Goal: Information Seeking & Learning: Learn about a topic

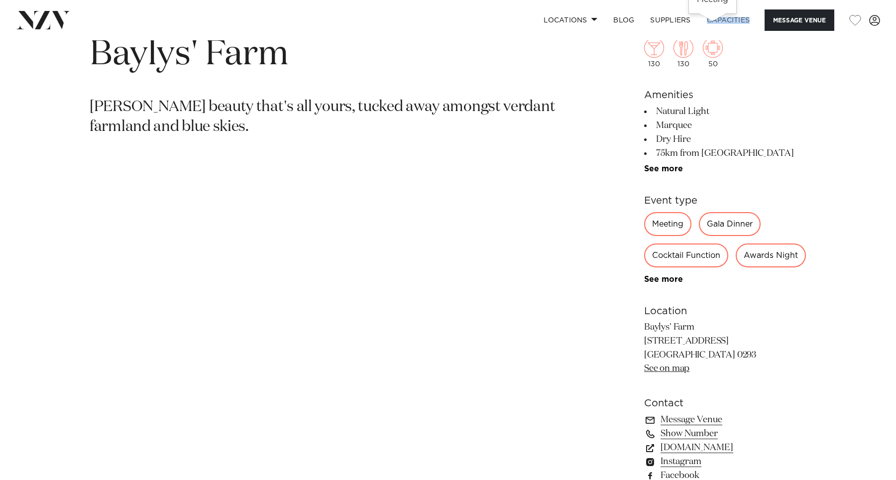
scroll to position [637, 0]
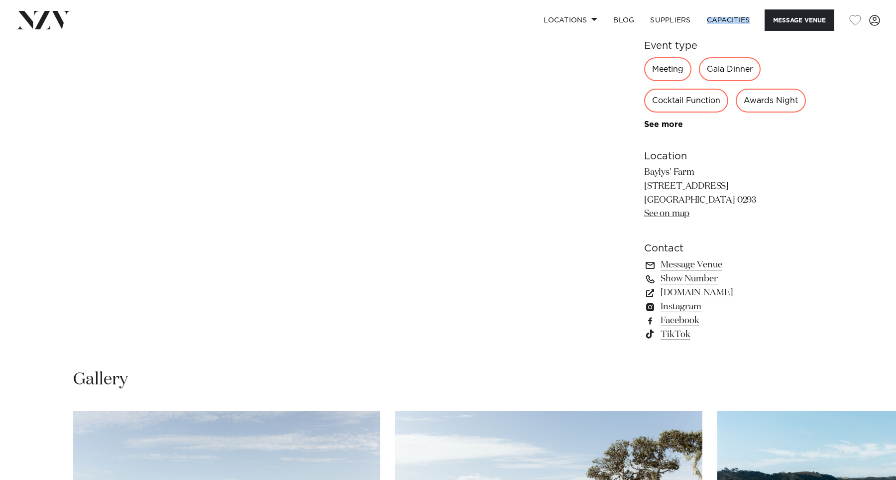
click at [666, 218] on link "See on map" at bounding box center [666, 213] width 45 height 9
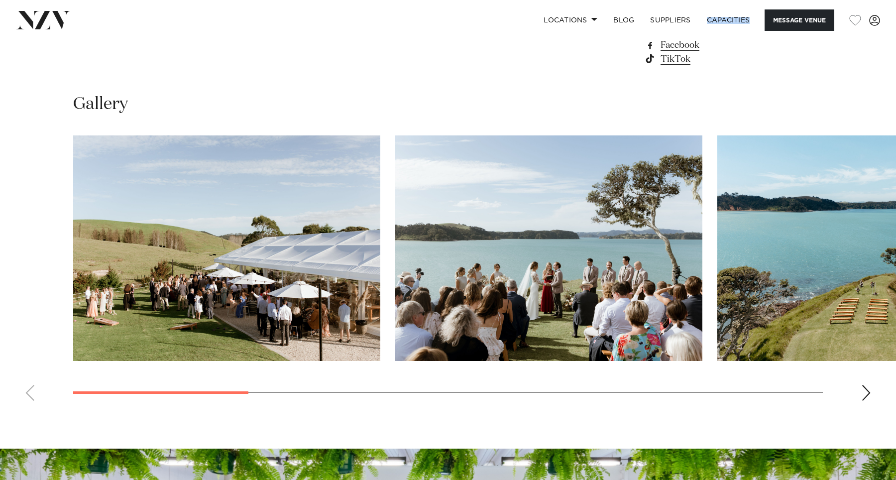
scroll to position [1033, 0]
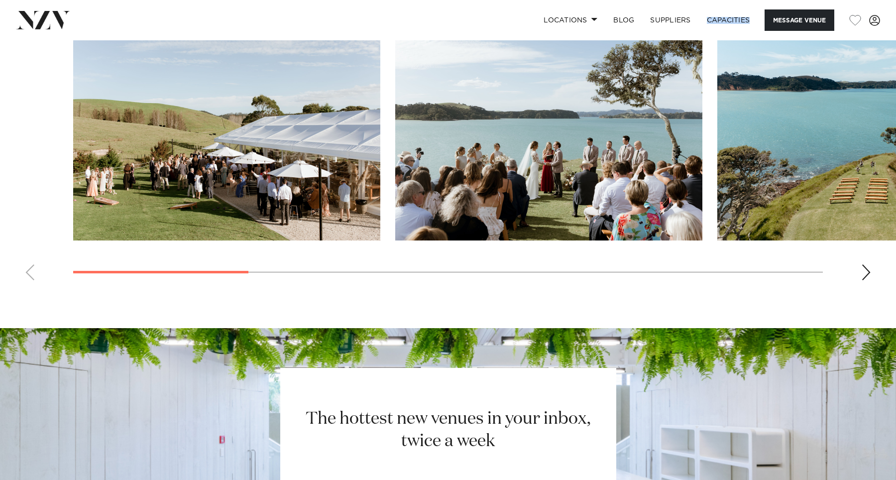
click at [812, 203] on img "3 / 10" at bounding box center [871, 128] width 307 height 226
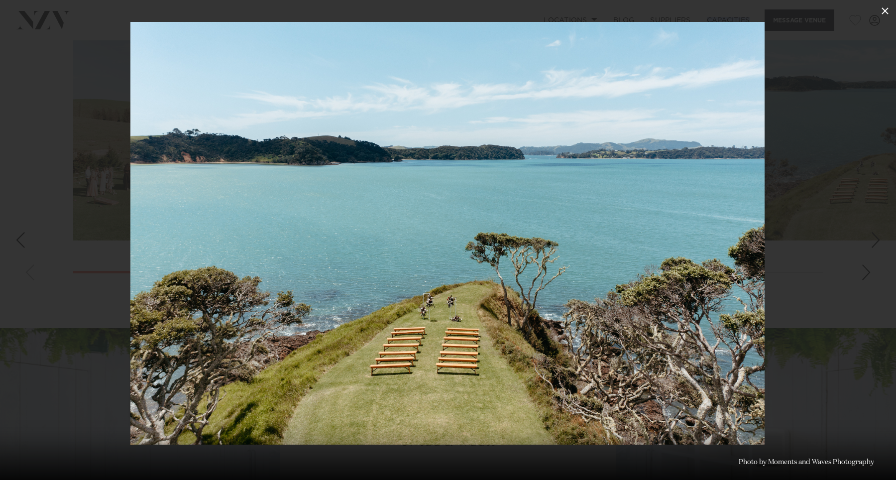
click at [884, 12] on icon at bounding box center [885, 10] width 7 height 7
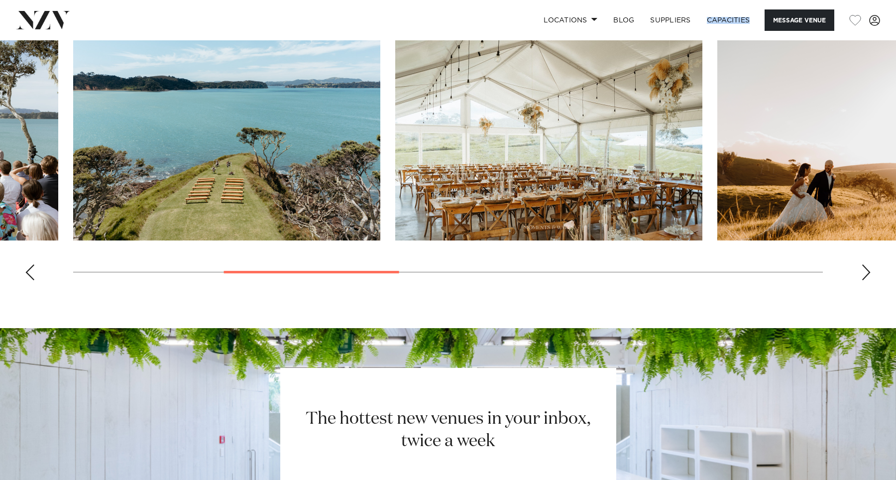
click at [868, 280] on div "Next slide" at bounding box center [867, 272] width 10 height 16
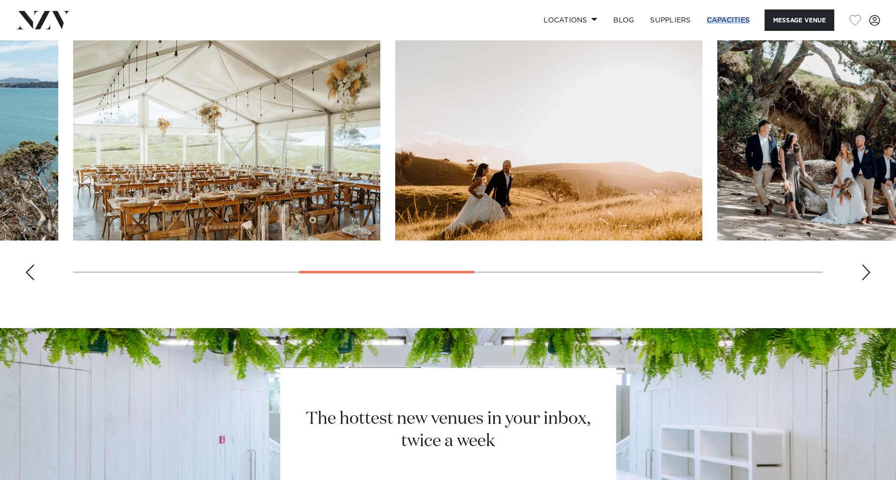
click at [868, 280] on div "Next slide" at bounding box center [867, 272] width 10 height 16
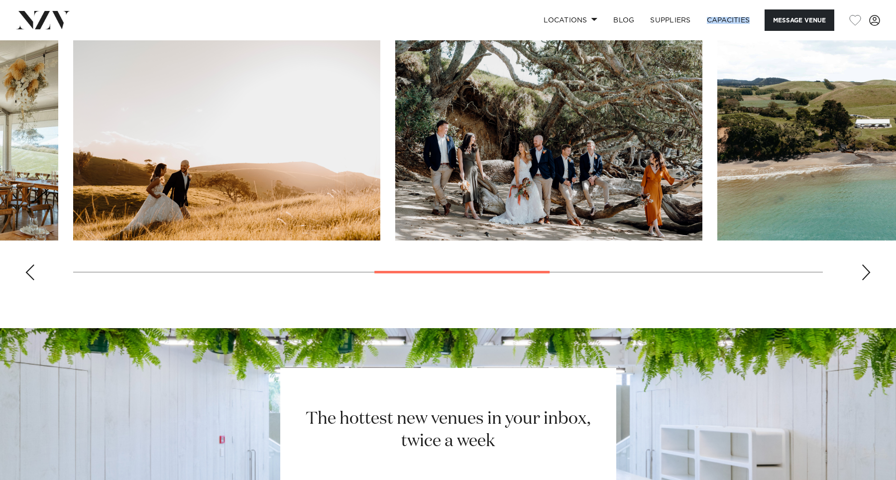
click at [868, 280] on div "Next slide" at bounding box center [867, 272] width 10 height 16
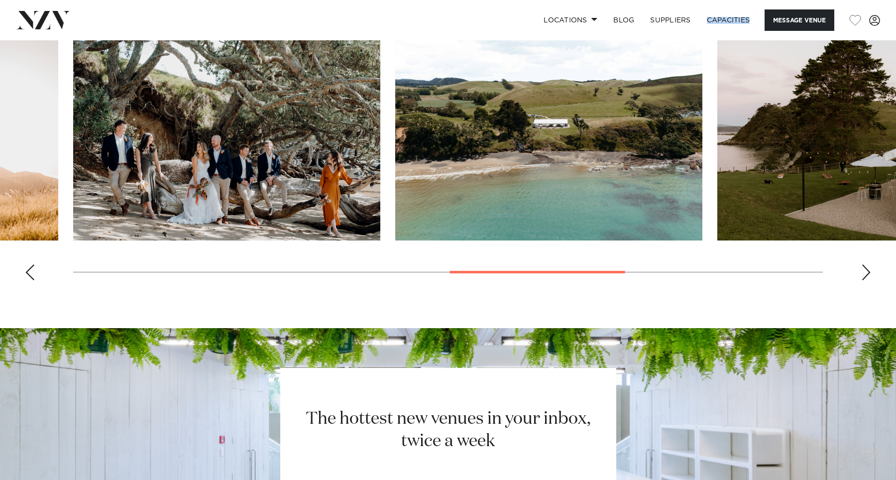
click at [868, 280] on div "Next slide" at bounding box center [867, 272] width 10 height 16
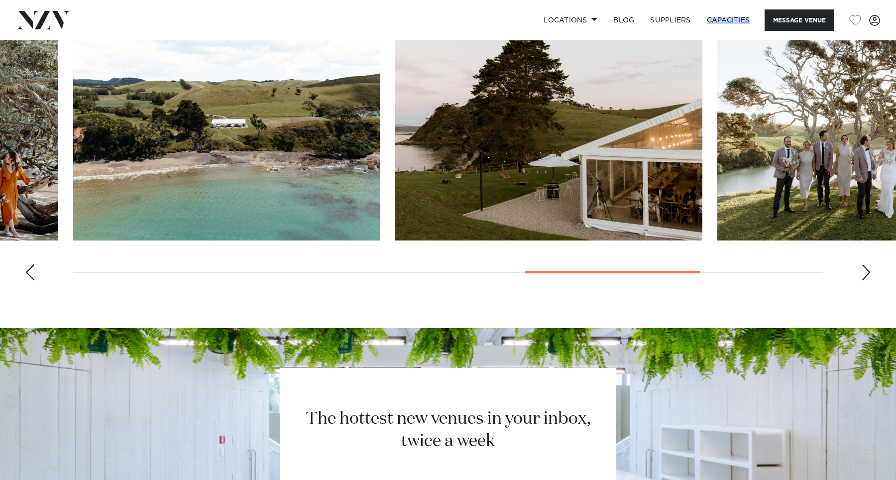
click at [868, 280] on div "Next slide" at bounding box center [867, 272] width 10 height 16
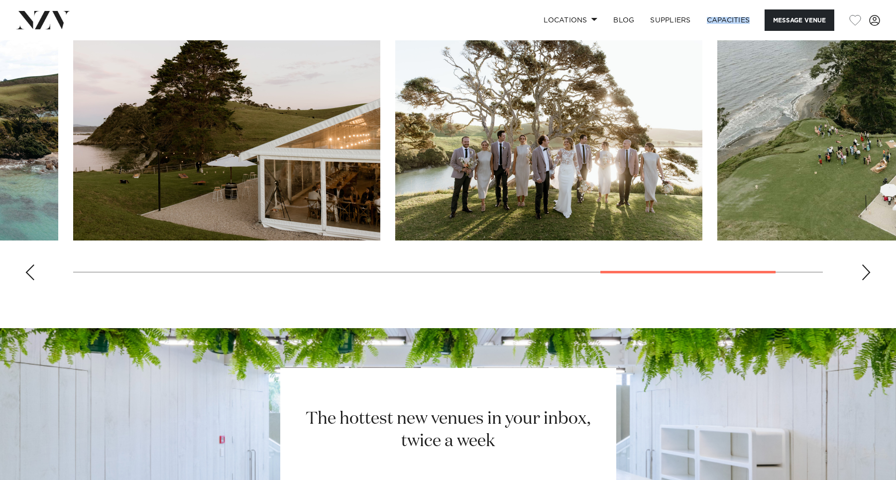
click at [868, 280] on div "Next slide" at bounding box center [867, 272] width 10 height 16
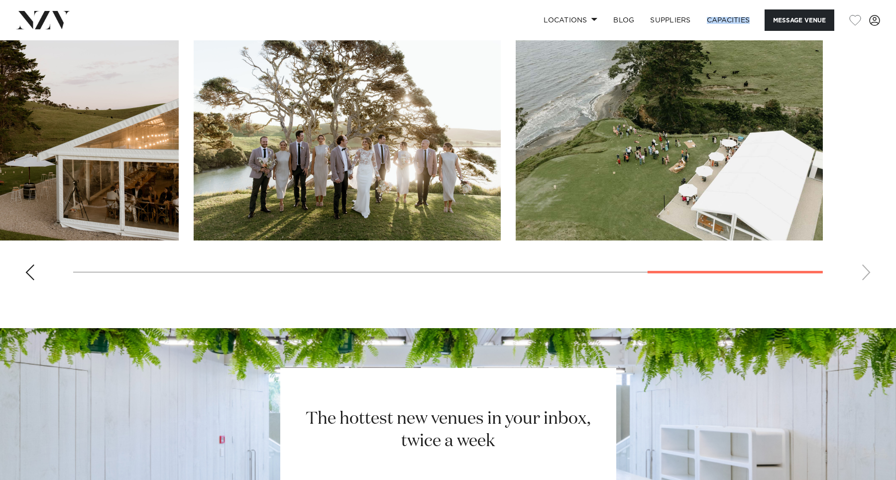
click at [869, 288] on swiper-container at bounding box center [448, 151] width 896 height 273
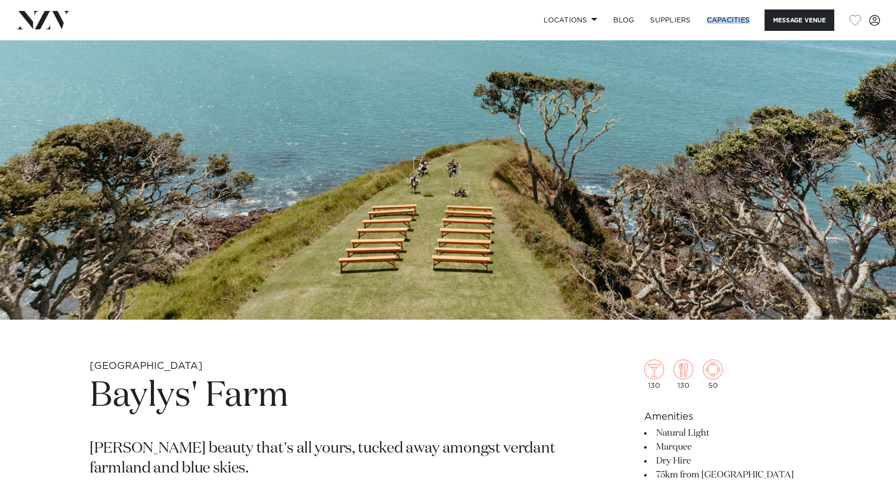
scroll to position [147, 0]
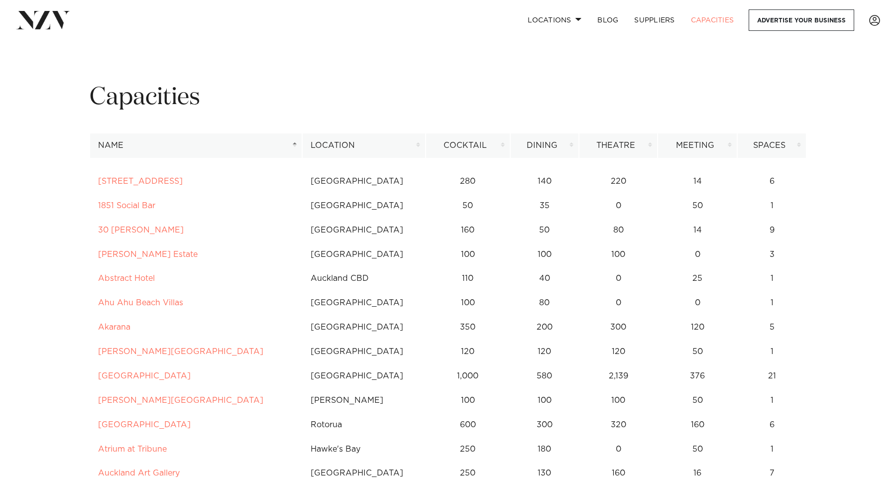
click at [219, 148] on th "Name" at bounding box center [196, 145] width 213 height 24
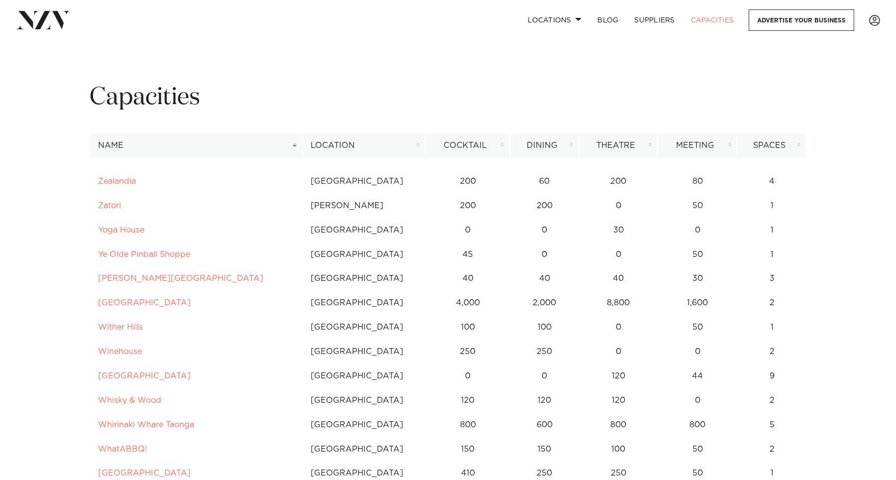
click at [219, 148] on th "Name" at bounding box center [196, 145] width 213 height 24
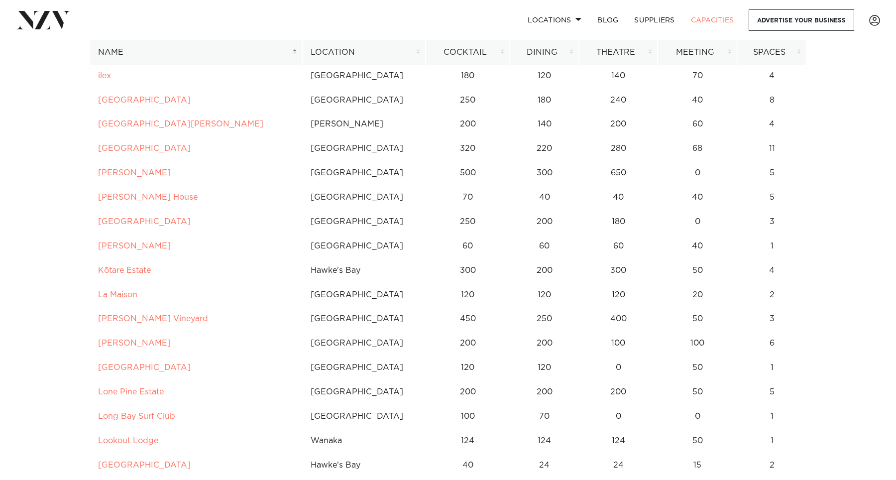
scroll to position [2673, 0]
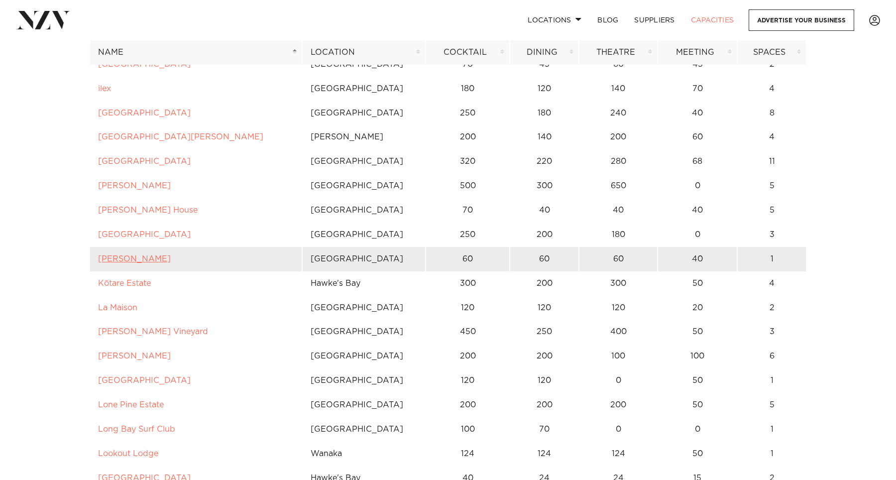
click at [135, 259] on link "Kula Muriwai" at bounding box center [134, 259] width 73 height 8
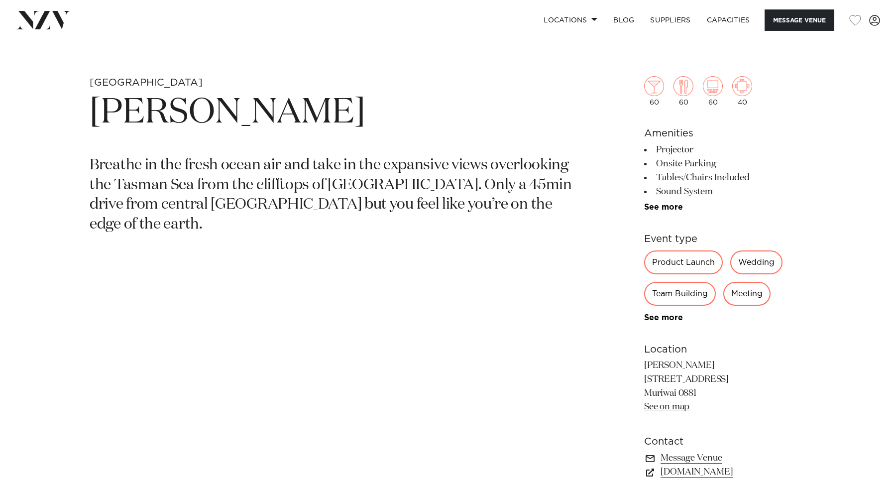
scroll to position [422, 0]
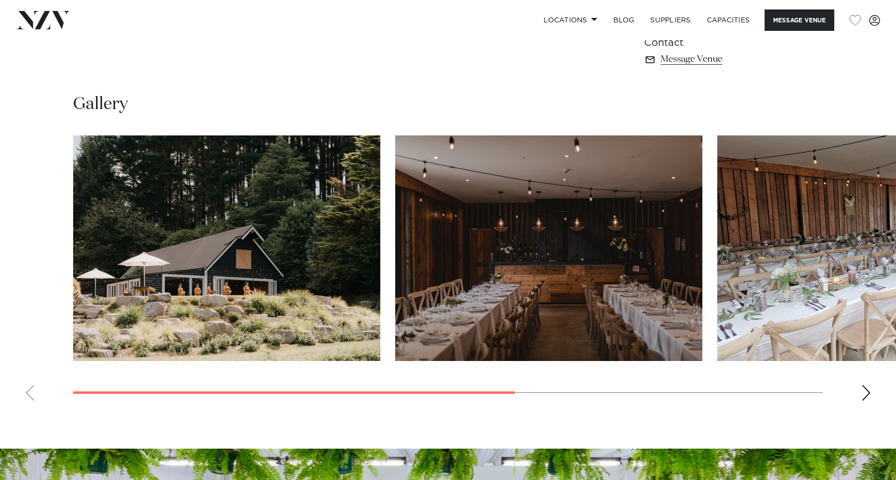
scroll to position [765, 0]
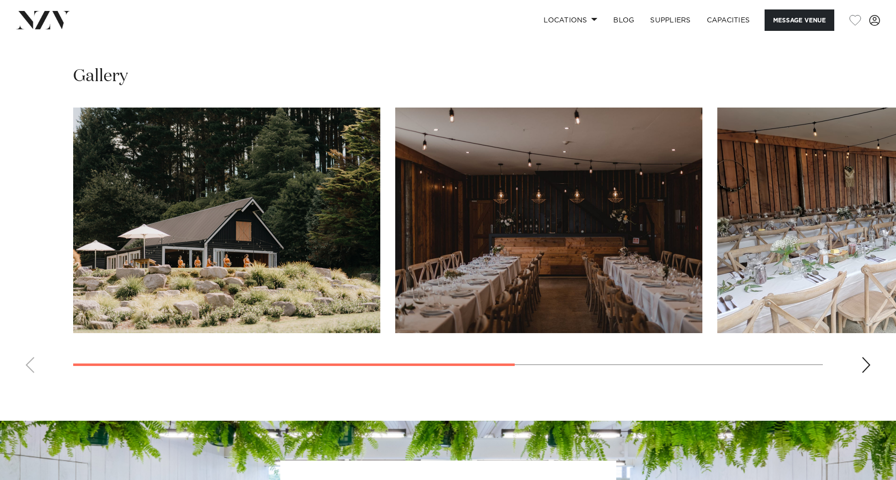
click at [863, 358] on swiper-container at bounding box center [448, 244] width 896 height 273
click at [862, 365] on div "Next slide" at bounding box center [867, 365] width 10 height 16
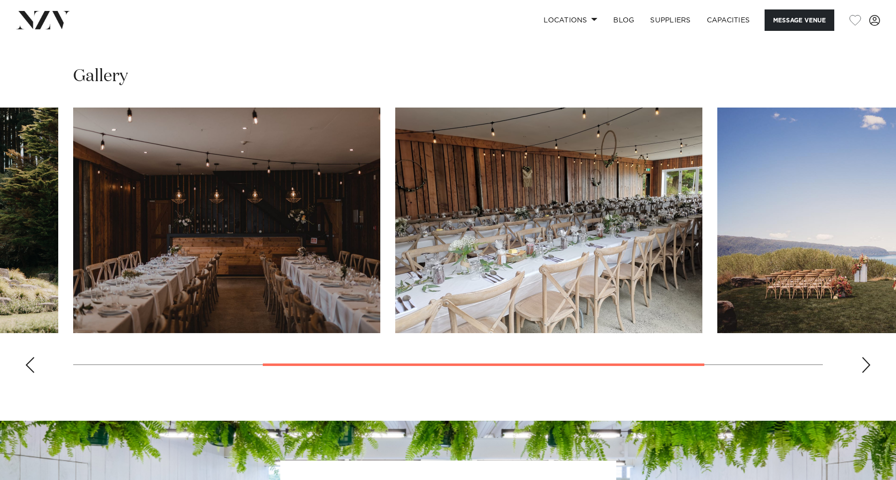
click at [862, 365] on div "Next slide" at bounding box center [867, 365] width 10 height 16
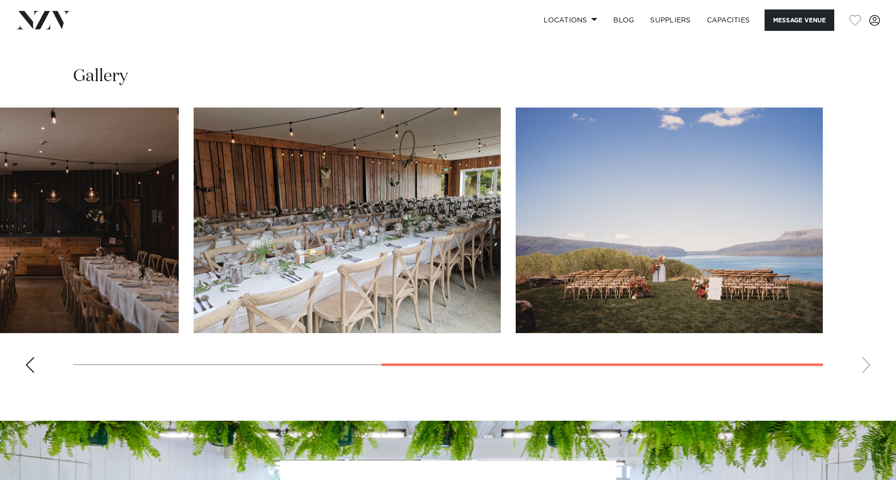
click at [862, 365] on swiper-container at bounding box center [448, 244] width 896 height 273
click at [26, 362] on div "Previous slide" at bounding box center [30, 365] width 10 height 16
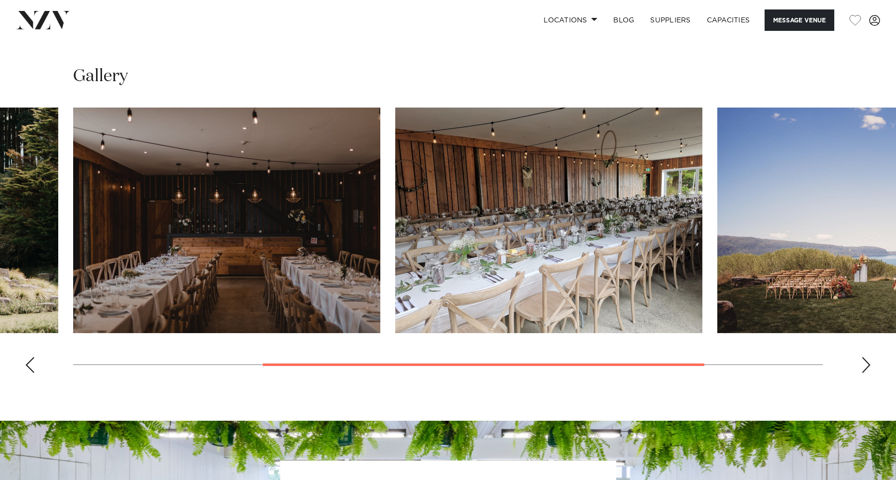
click at [26, 362] on div "Previous slide" at bounding box center [30, 365] width 10 height 16
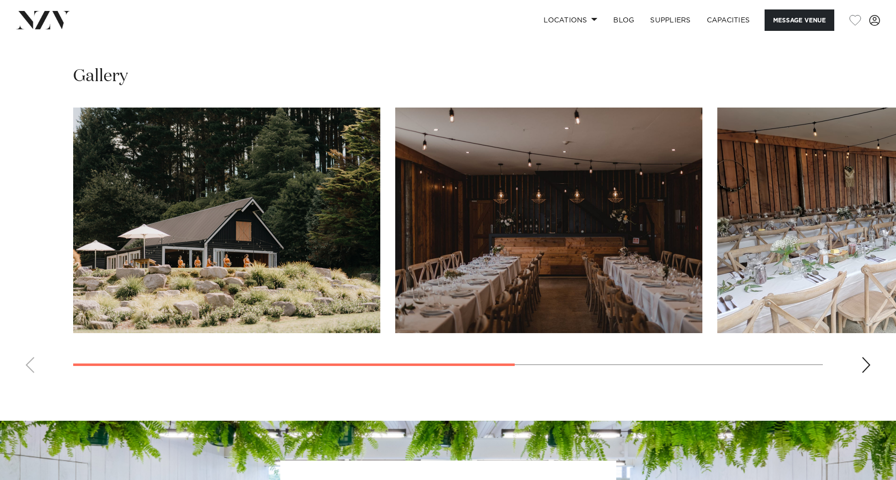
click at [26, 362] on swiper-container at bounding box center [448, 244] width 896 height 273
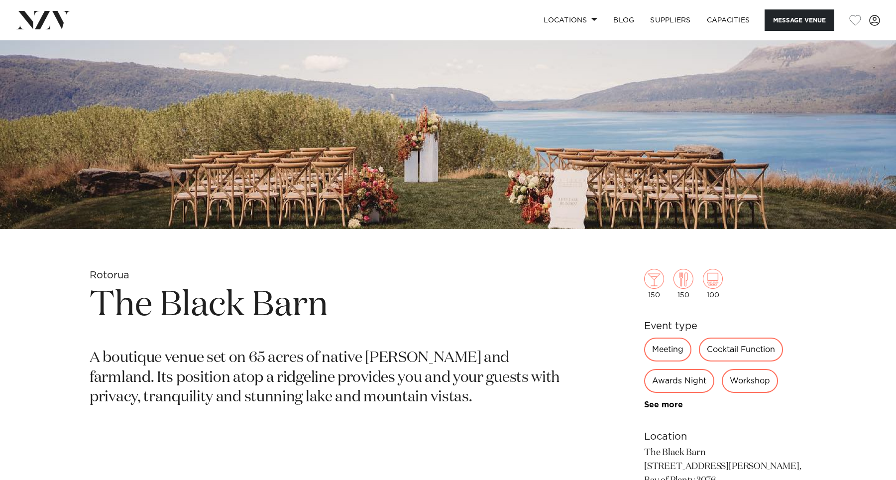
scroll to position [233, 0]
